Goal: Transaction & Acquisition: Purchase product/service

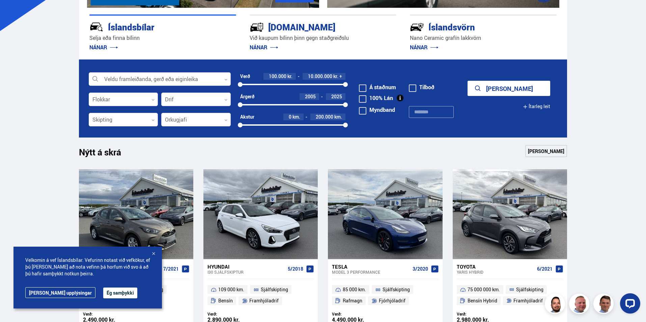
click at [187, 82] on div at bounding box center [160, 79] width 142 height 13
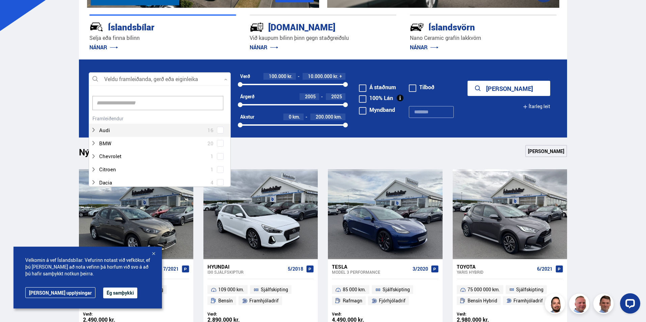
scroll to position [101, 140]
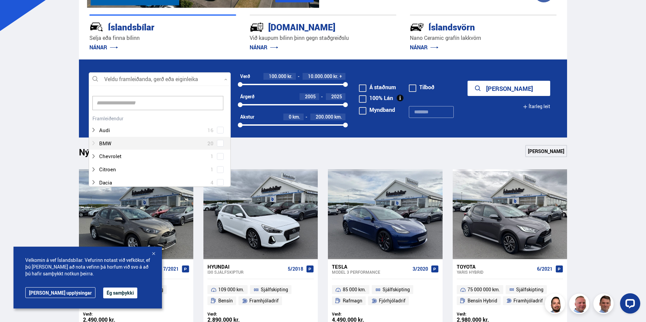
click at [95, 144] on icon at bounding box center [93, 142] width 5 height 5
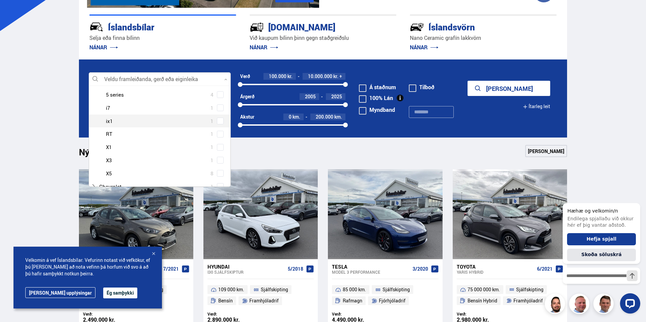
scroll to position [101, 0]
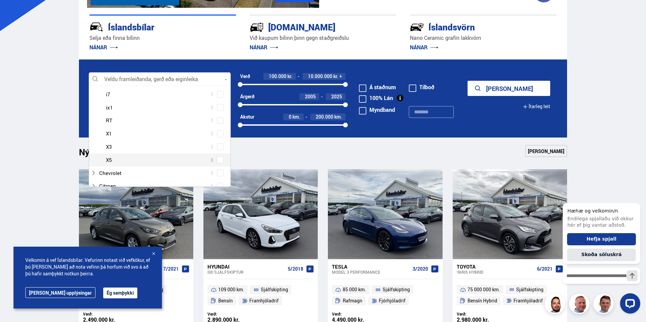
click at [108, 161] on div at bounding box center [166, 160] width 125 height 10
click at [219, 161] on span at bounding box center [220, 159] width 3 height 3
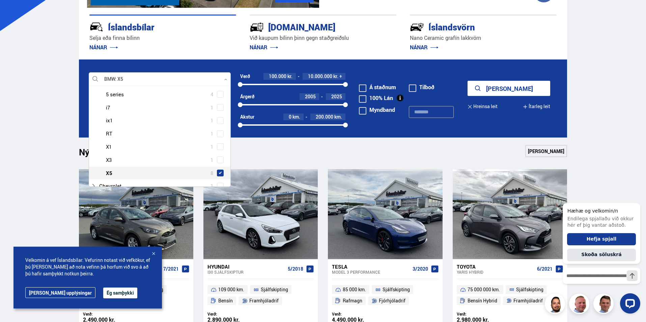
scroll to position [114, 0]
click at [556, 149] on link "[PERSON_NAME]" at bounding box center [546, 151] width 42 height 12
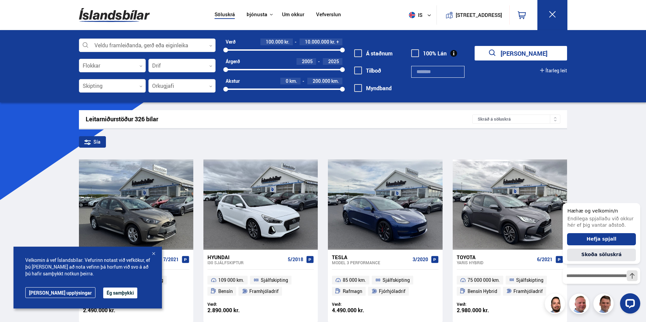
click at [516, 57] on button "[PERSON_NAME]" at bounding box center [521, 53] width 92 height 15
click at [131, 46] on div at bounding box center [147, 45] width 137 height 13
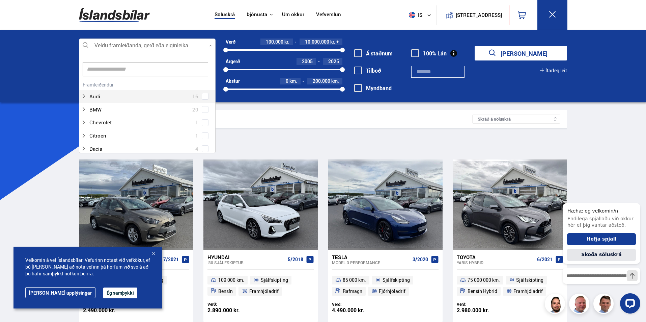
scroll to position [101, 135]
click at [83, 110] on icon at bounding box center [83, 109] width 5 height 5
click at [204, 127] on span at bounding box center [205, 126] width 3 height 3
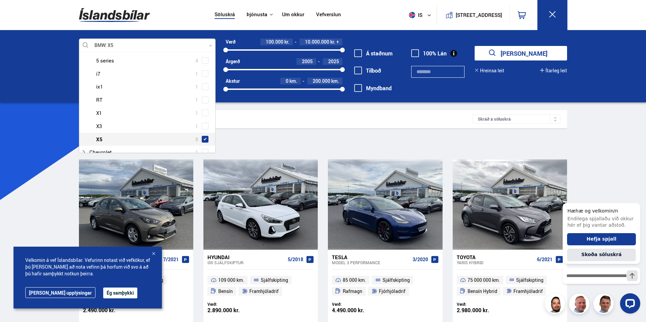
scroll to position [114, 0]
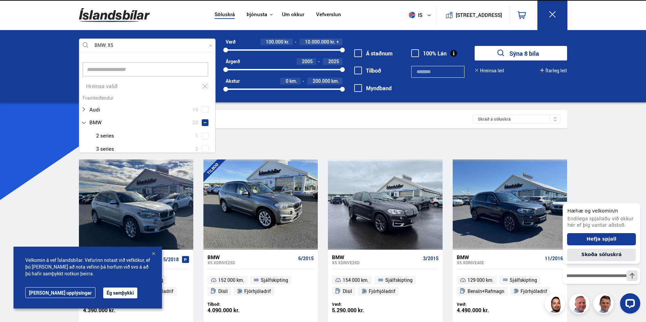
click at [539, 51] on button "Sýna 8 bíla" at bounding box center [521, 53] width 92 height 15
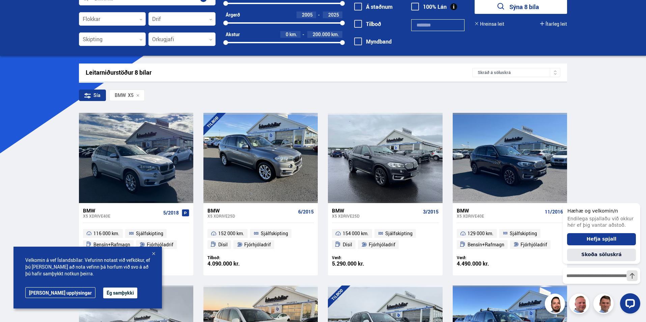
scroll to position [107, 0]
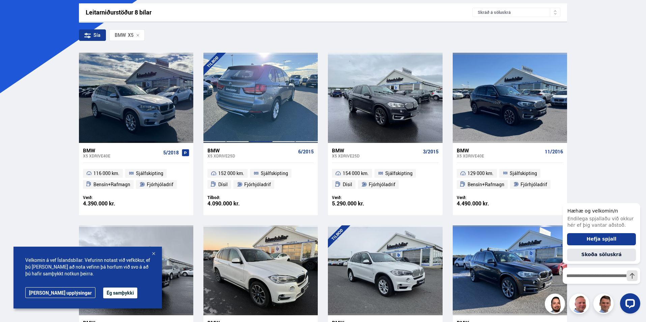
click at [270, 101] on div at bounding box center [260, 98] width 23 height 90
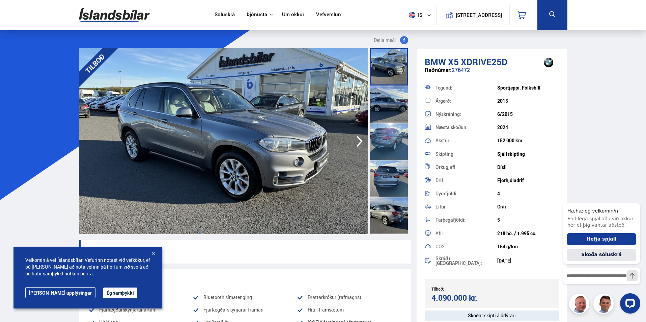
click at [357, 141] on icon "button" at bounding box center [359, 141] width 13 height 16
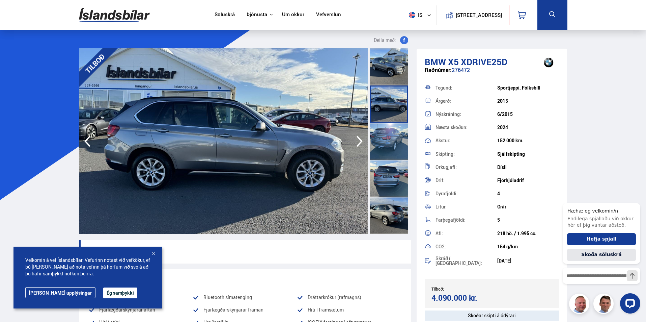
click at [357, 141] on icon "button" at bounding box center [359, 141] width 13 height 16
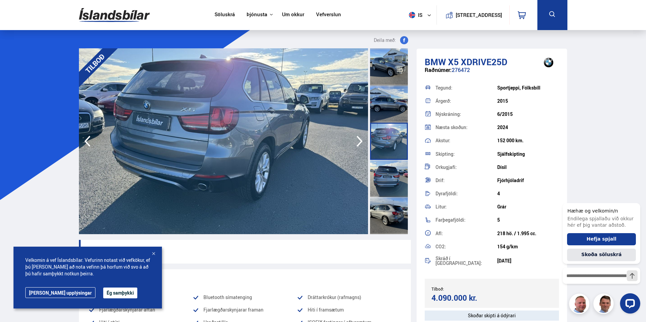
click at [357, 141] on icon "button" at bounding box center [359, 141] width 13 height 16
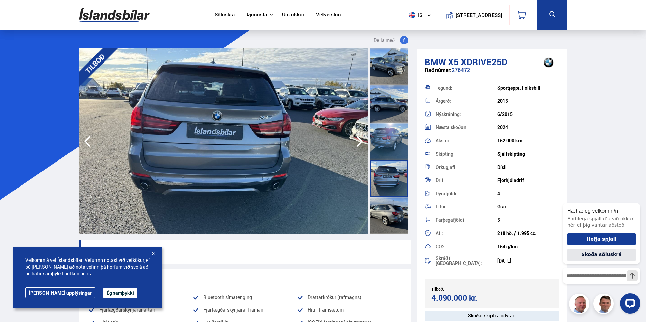
click at [357, 141] on icon "button" at bounding box center [359, 141] width 13 height 16
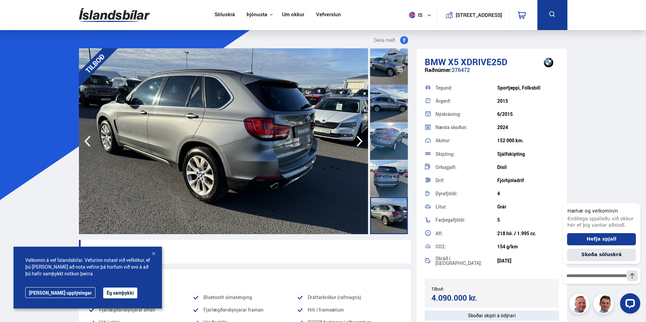
click at [357, 141] on icon "button" at bounding box center [359, 141] width 13 height 16
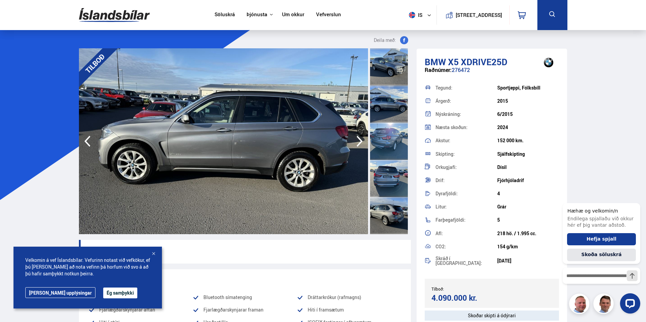
click at [357, 141] on icon "button" at bounding box center [359, 141] width 13 height 16
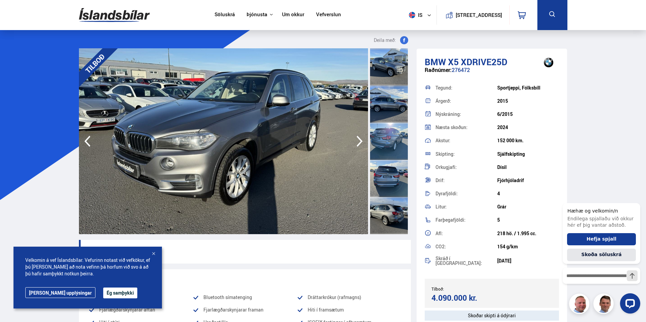
click at [357, 141] on icon "button" at bounding box center [359, 141] width 13 height 16
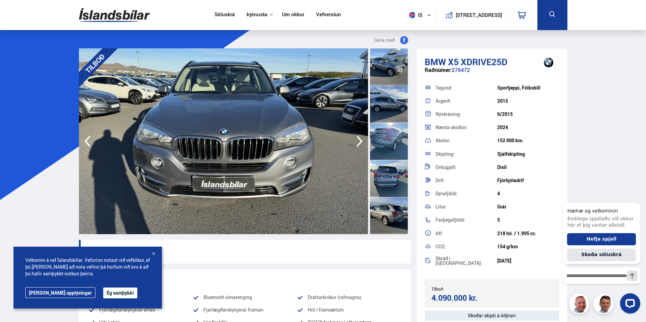
click at [357, 141] on icon "button" at bounding box center [359, 141] width 13 height 16
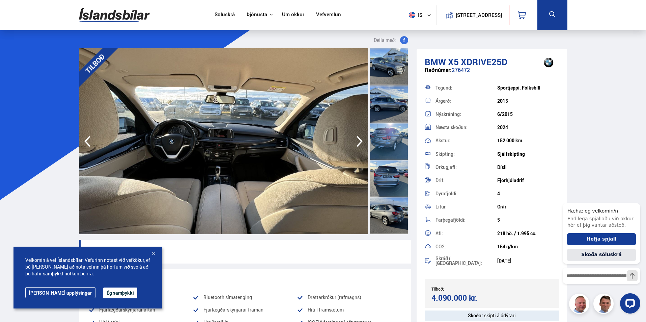
click at [357, 141] on icon "button" at bounding box center [359, 141] width 13 height 16
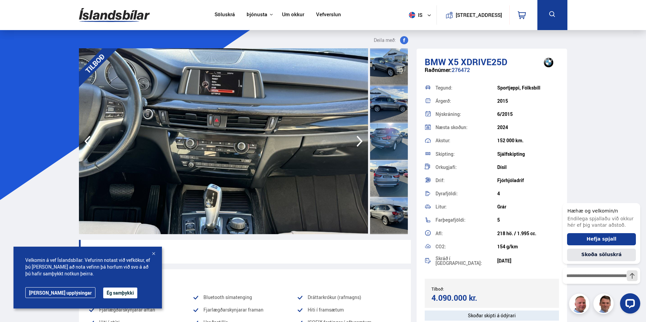
click at [357, 141] on icon "button" at bounding box center [359, 141] width 13 height 16
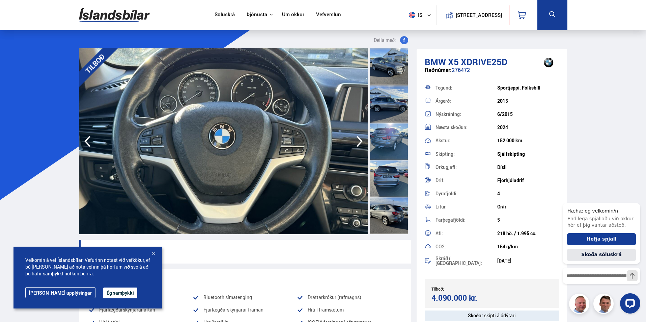
click at [357, 141] on icon "button" at bounding box center [359, 141] width 13 height 16
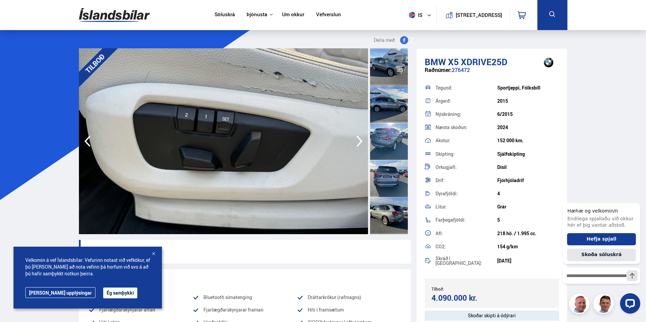
click at [357, 141] on icon "button" at bounding box center [359, 141] width 13 height 16
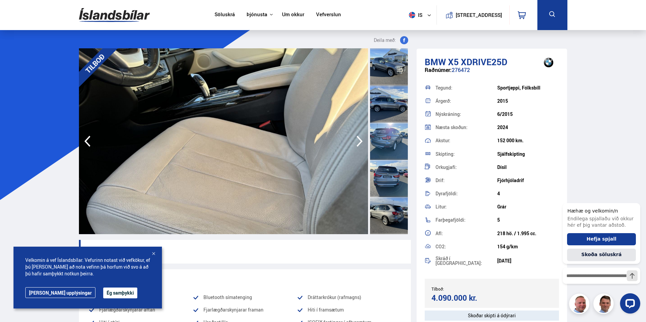
click at [357, 141] on icon "button" at bounding box center [359, 141] width 13 height 16
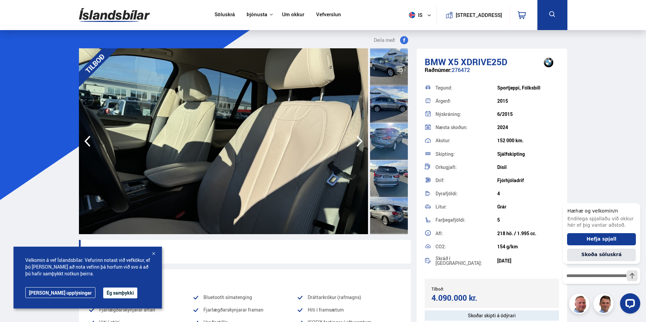
click at [357, 141] on icon "button" at bounding box center [359, 141] width 13 height 16
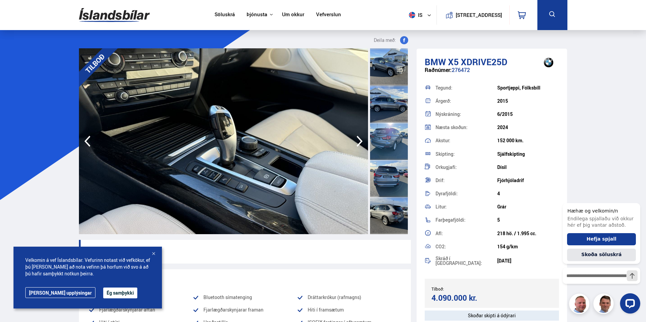
click at [357, 144] on icon "button" at bounding box center [359, 141] width 13 height 16
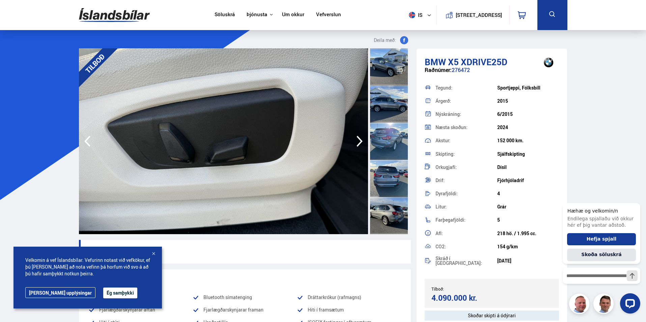
click at [357, 144] on icon "button" at bounding box center [359, 141] width 13 height 16
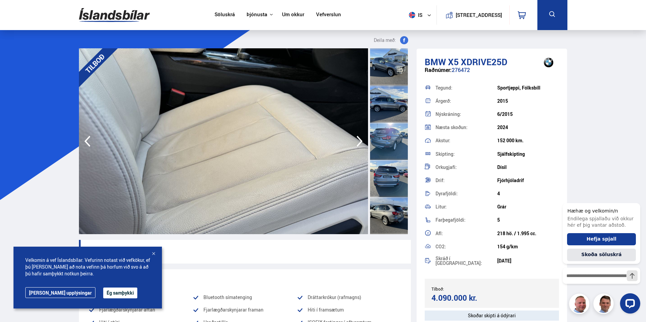
click at [357, 144] on icon "button" at bounding box center [359, 141] width 13 height 16
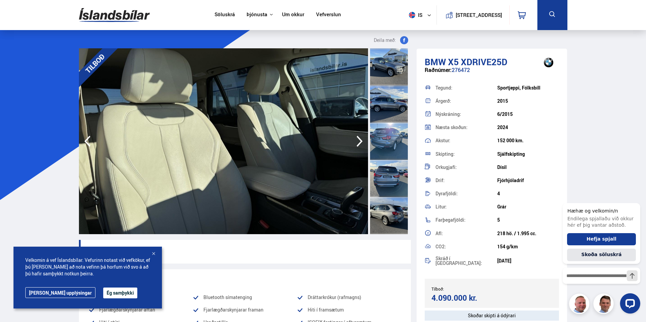
click at [357, 144] on icon "button" at bounding box center [359, 141] width 13 height 16
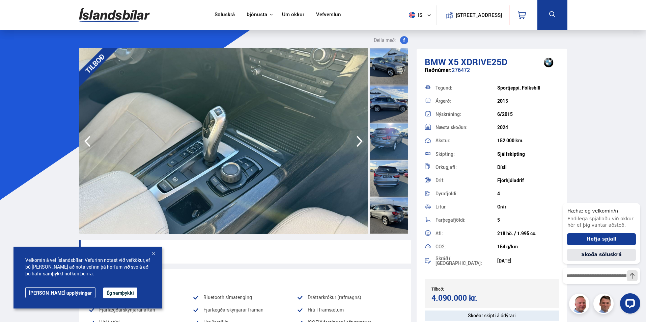
click at [357, 144] on icon "button" at bounding box center [359, 141] width 13 height 16
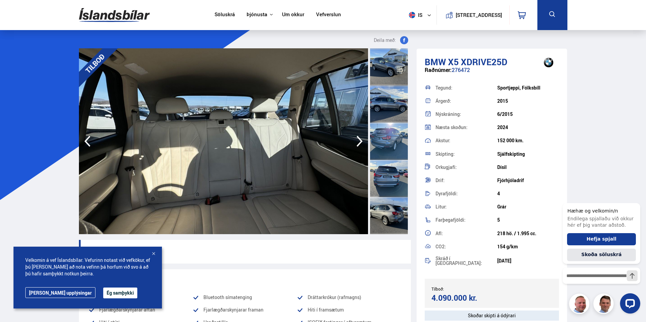
click at [357, 144] on icon "button" at bounding box center [359, 141] width 13 height 16
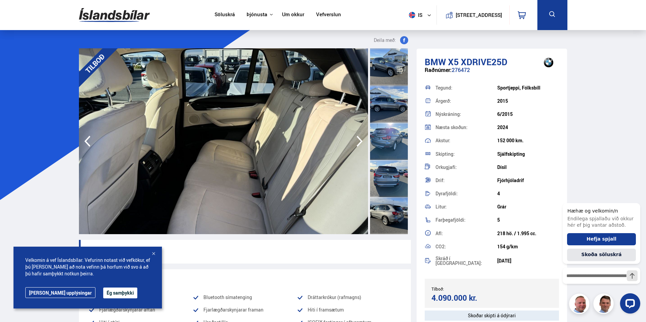
click at [638, 196] on icon "Hide greeting" at bounding box center [636, 197] width 8 height 8
